Goal: Information Seeking & Learning: Understand process/instructions

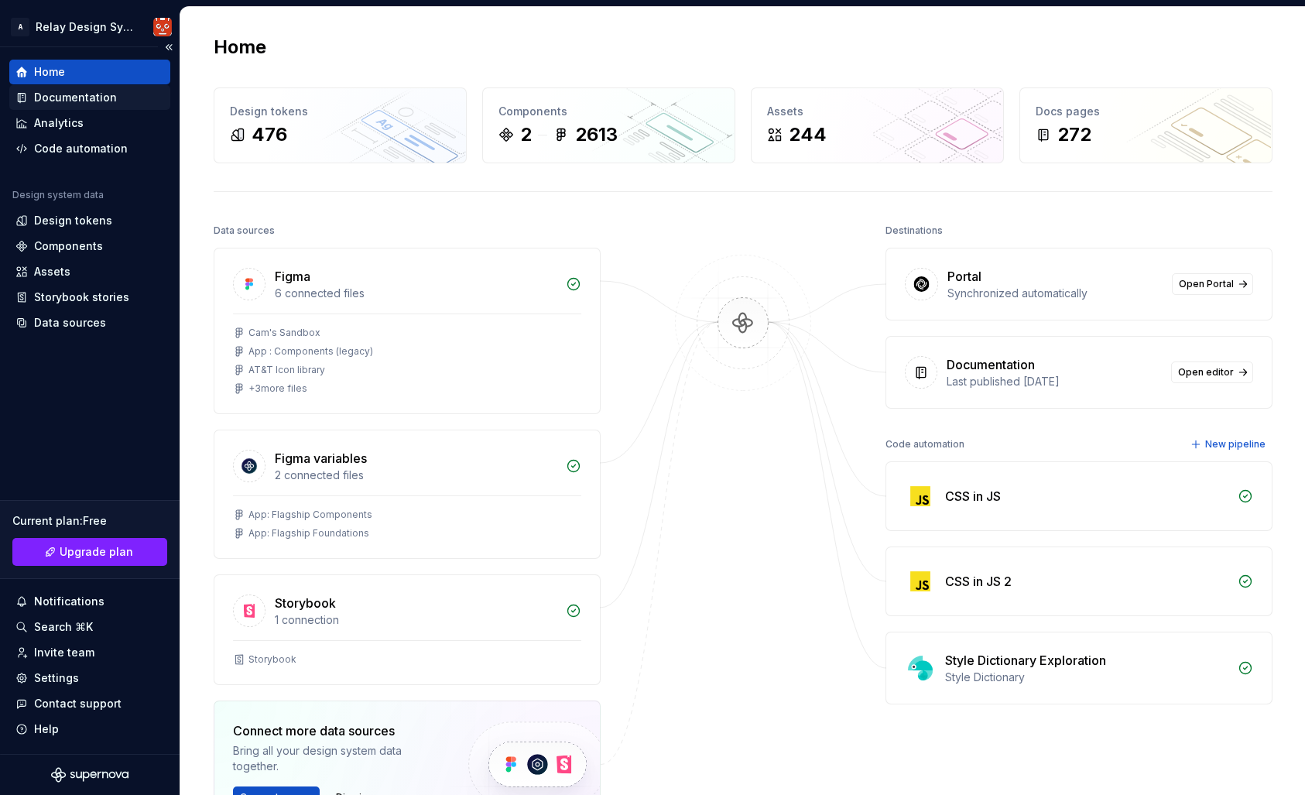
click at [87, 98] on div "Documentation" at bounding box center [75, 97] width 83 height 15
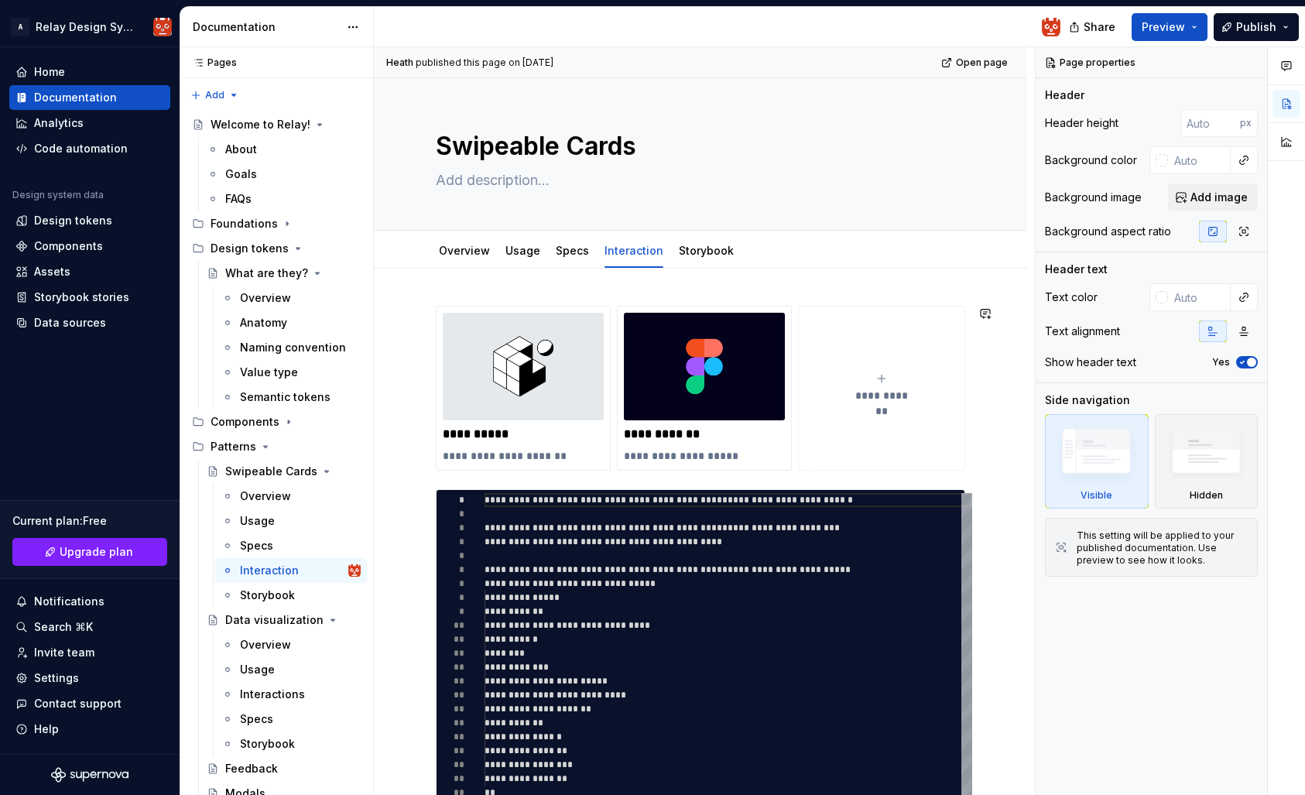
scroll to position [2, 0]
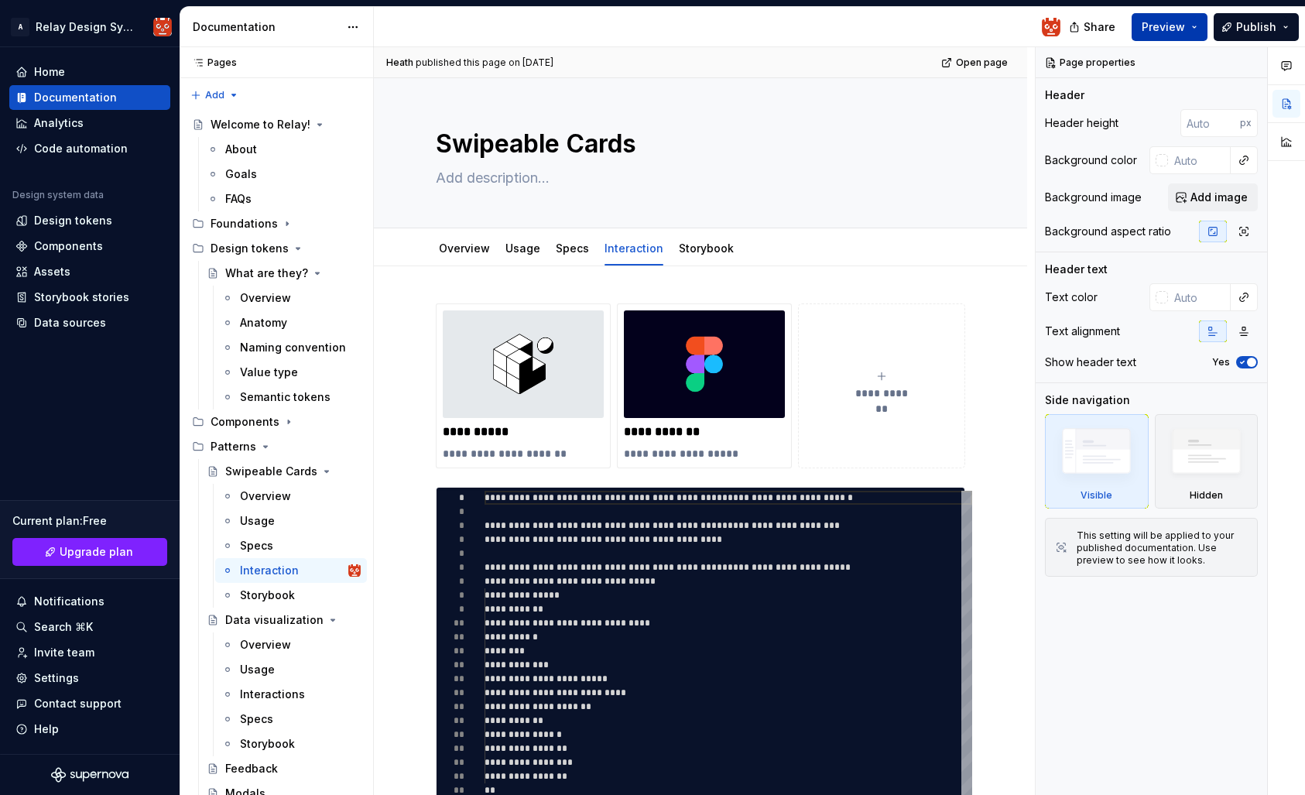
click at [1173, 26] on span "Preview" at bounding box center [1163, 26] width 43 height 15
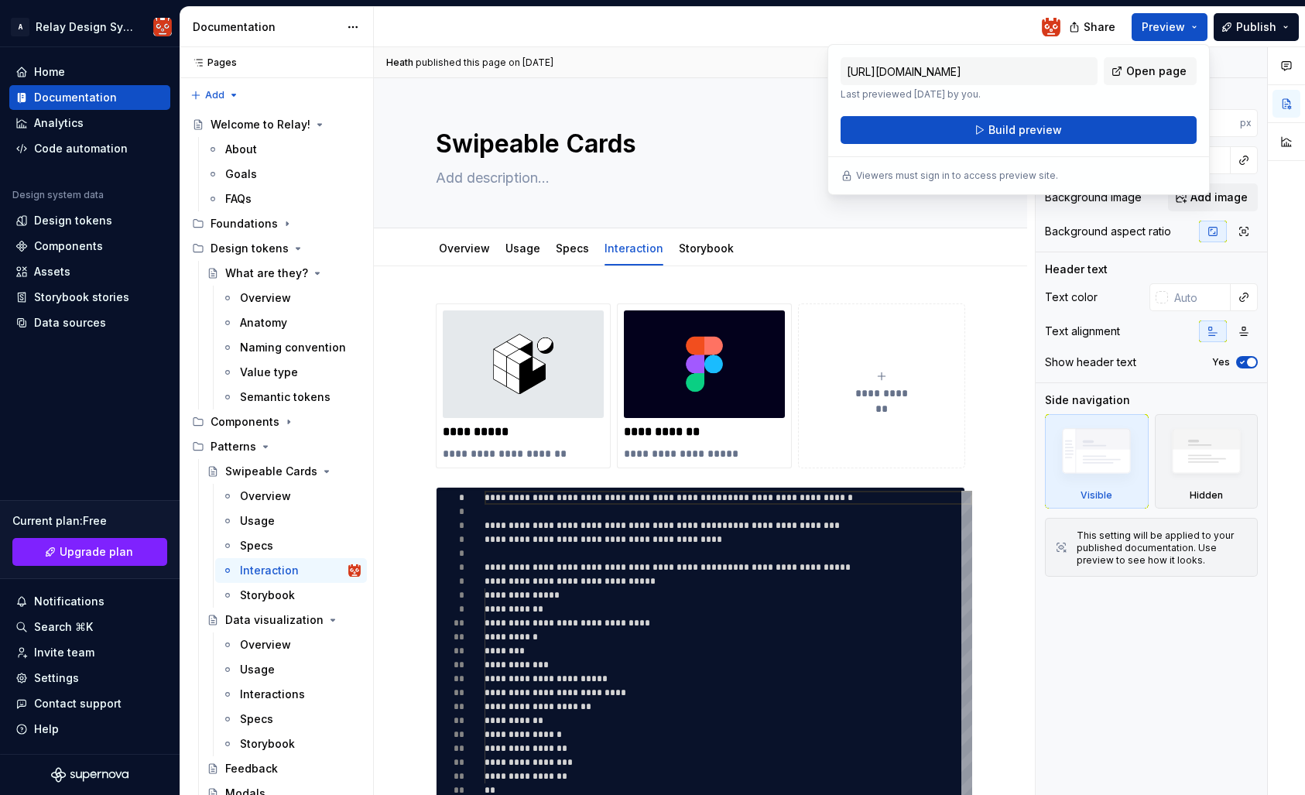
drag, startPoint x: 1094, startPoint y: 132, endPoint x: 1095, endPoint y: 188, distance: 56.5
click at [1095, 189] on div "[URL][DOMAIN_NAME] Last previewed [DATE] by you. Open page Build preview Viewer…" at bounding box center [1018, 119] width 382 height 151
click at [1152, 72] on span "Open page" at bounding box center [1156, 70] width 60 height 15
type textarea "*"
